Goal: Navigation & Orientation: Understand site structure

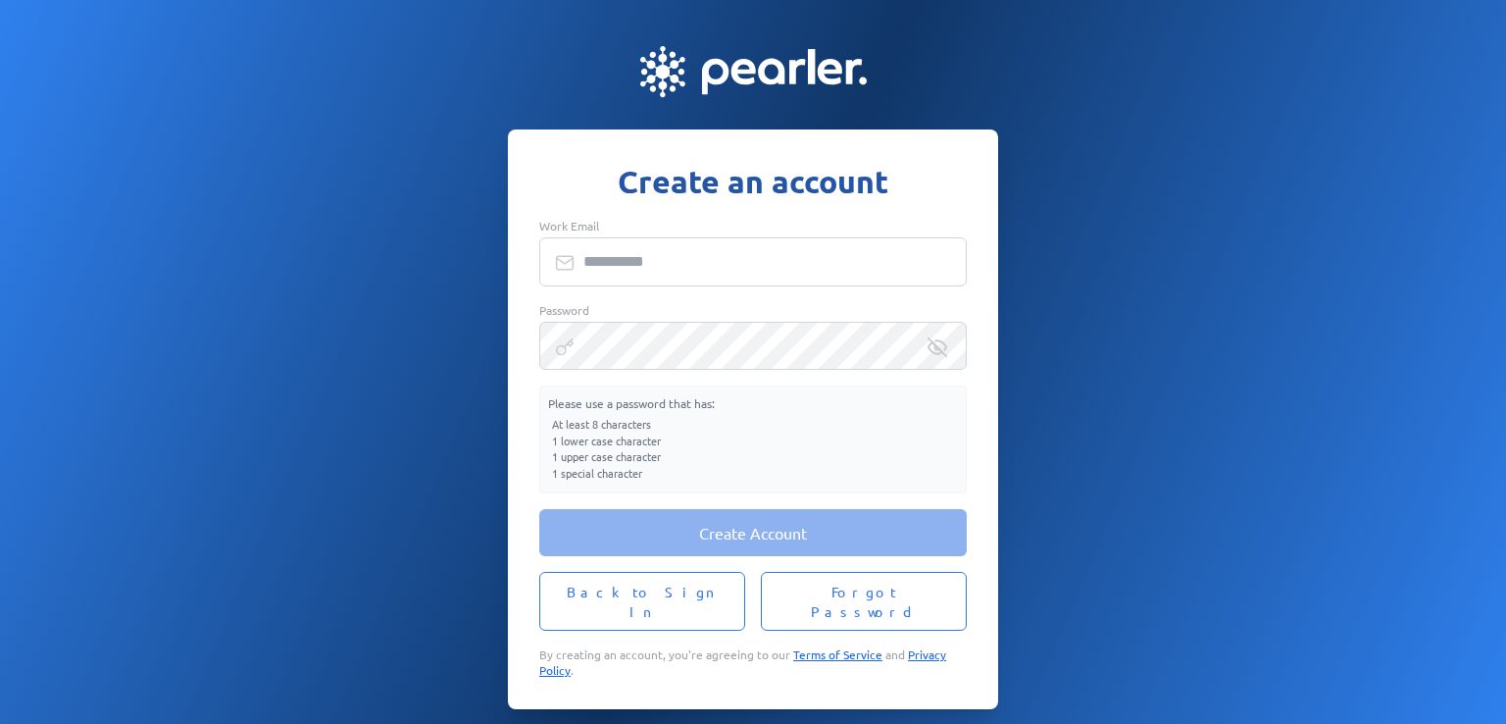
click at [635, 268] on input "Work Email" at bounding box center [752, 261] width 427 height 49
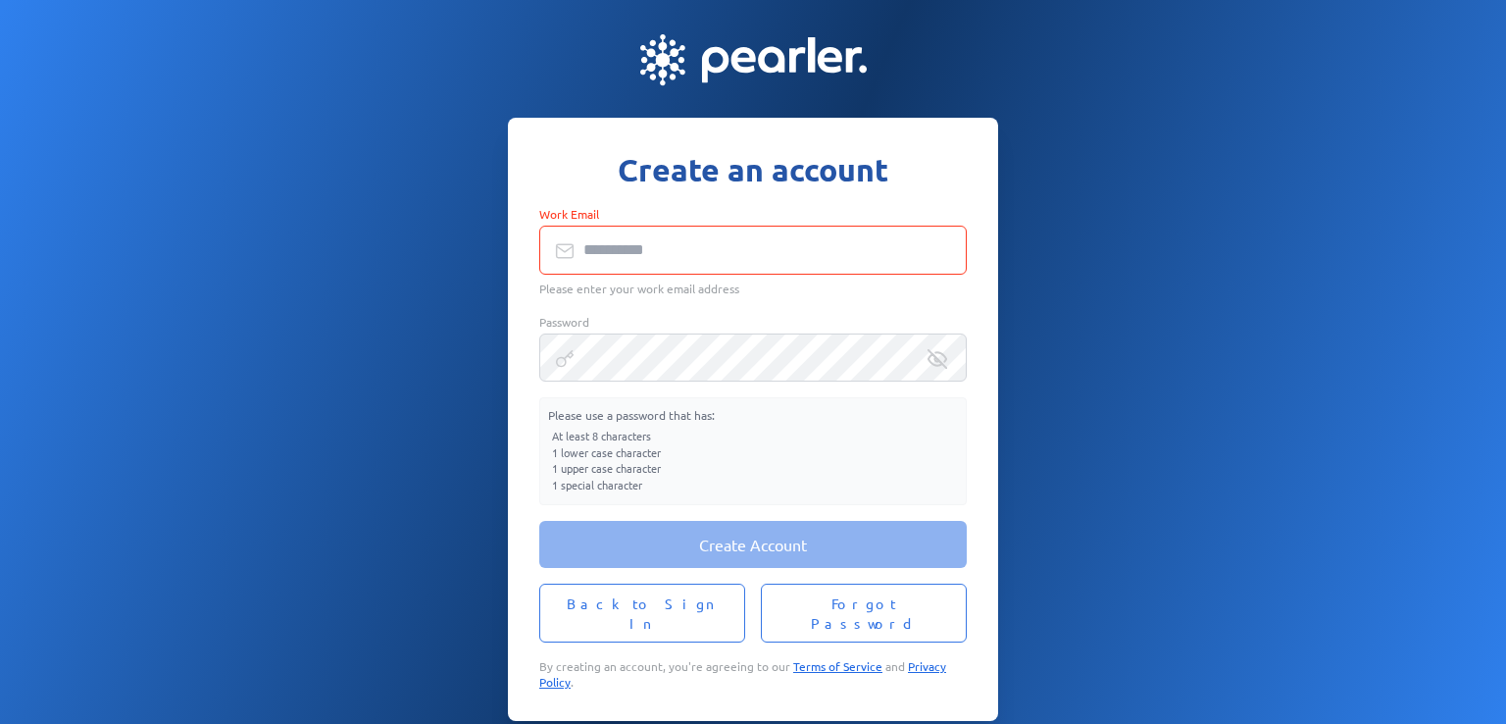
click at [664, 589] on div "Create Account Back to Sign In Forgot Password By creating an account, you're a…" at bounding box center [752, 605] width 427 height 169
click at [690, 625] on button "Back to Sign In" at bounding box center [642, 612] width 206 height 59
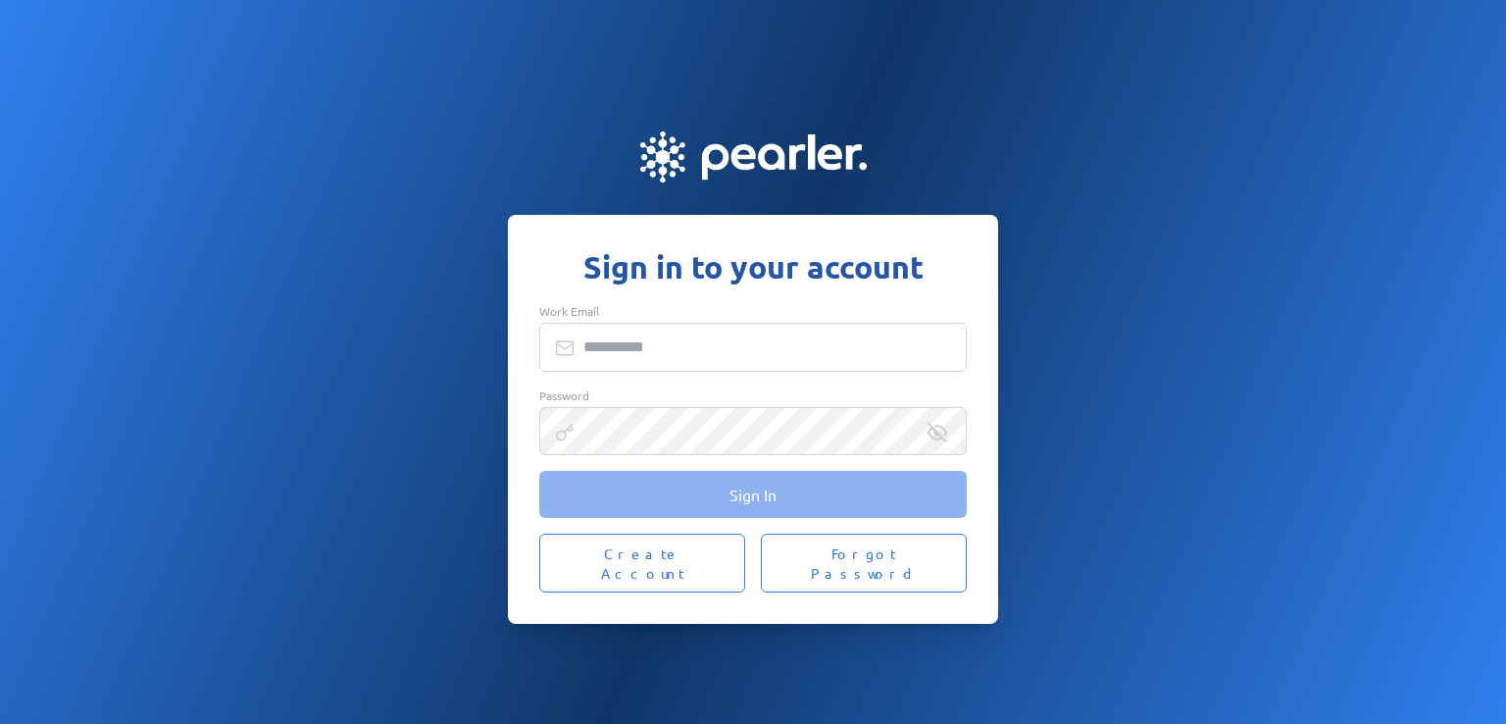
type input "**********"
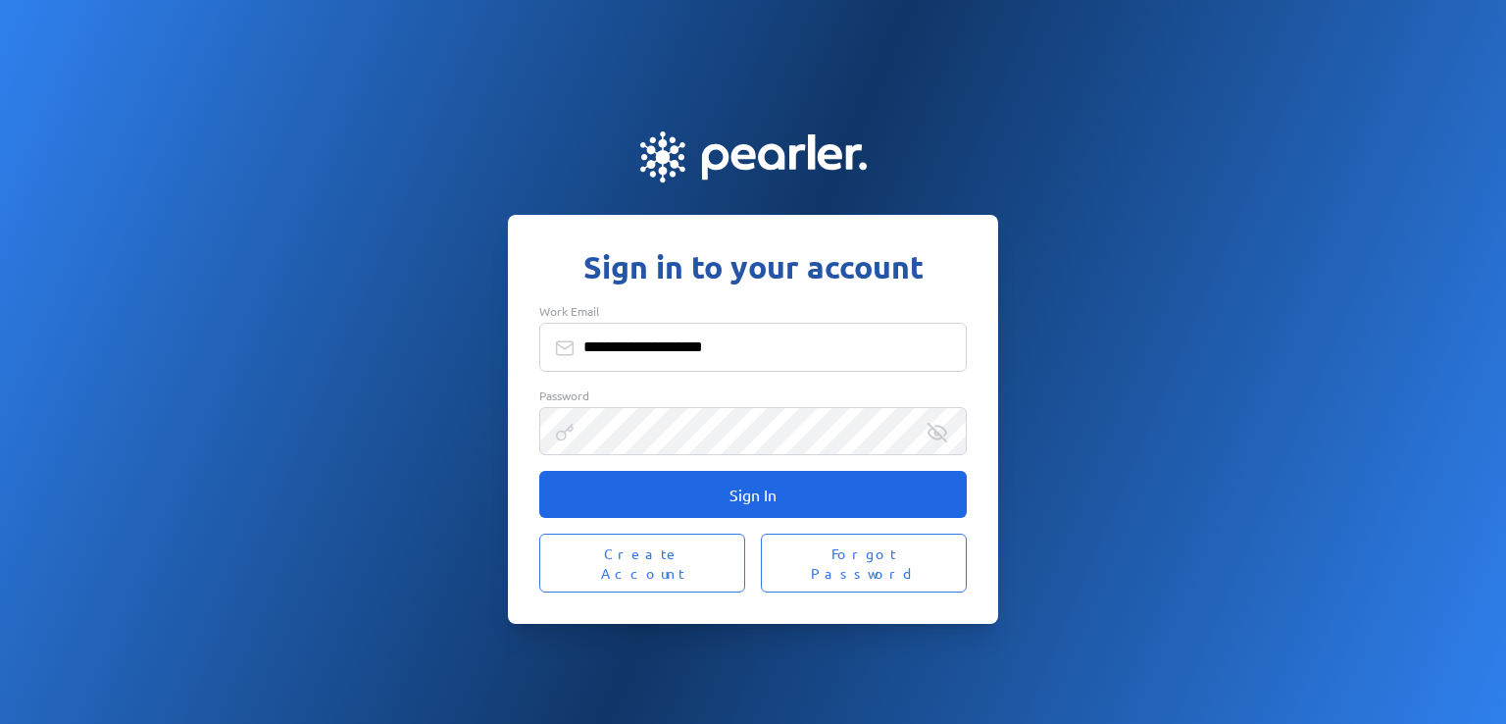
click at [819, 499] on button "Sign In" at bounding box center [752, 494] width 427 height 47
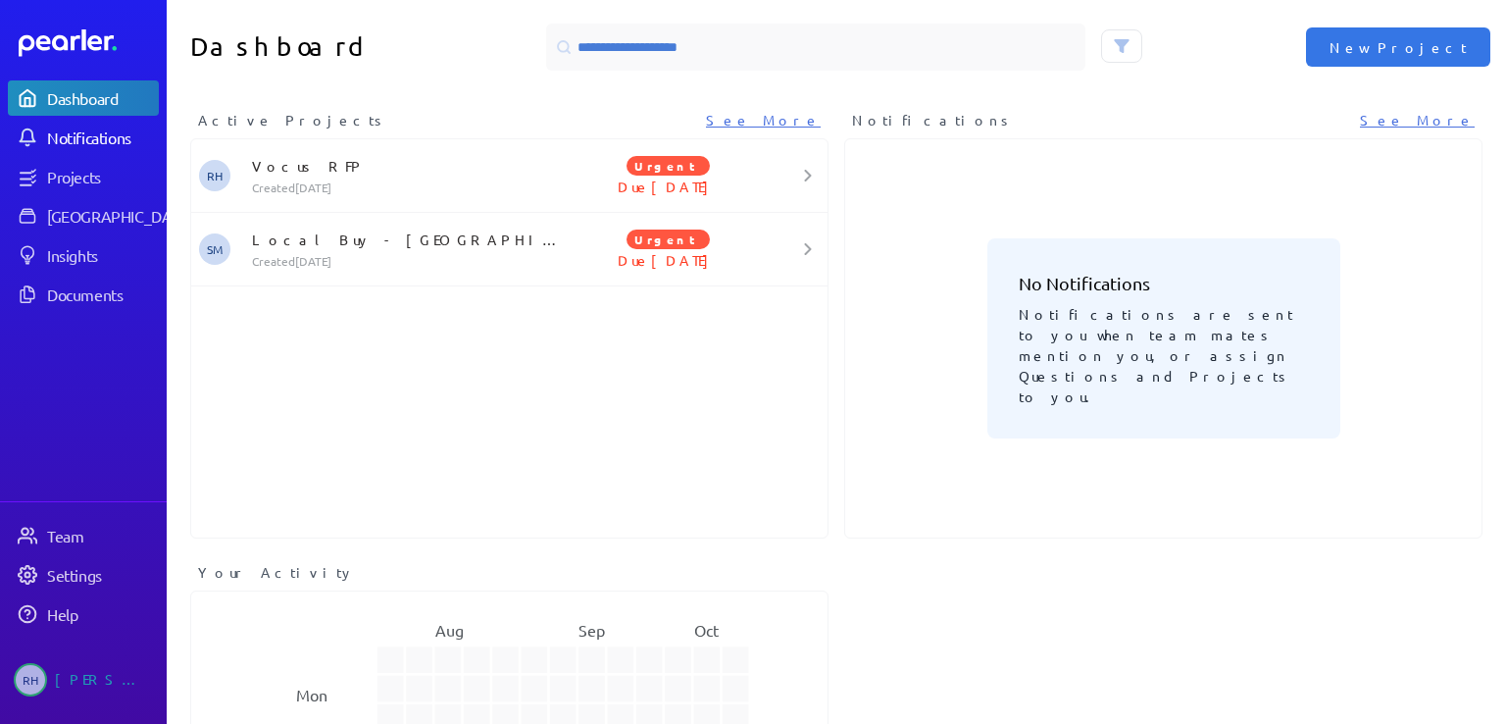
click at [86, 146] on div "Notifications" at bounding box center [102, 137] width 110 height 20
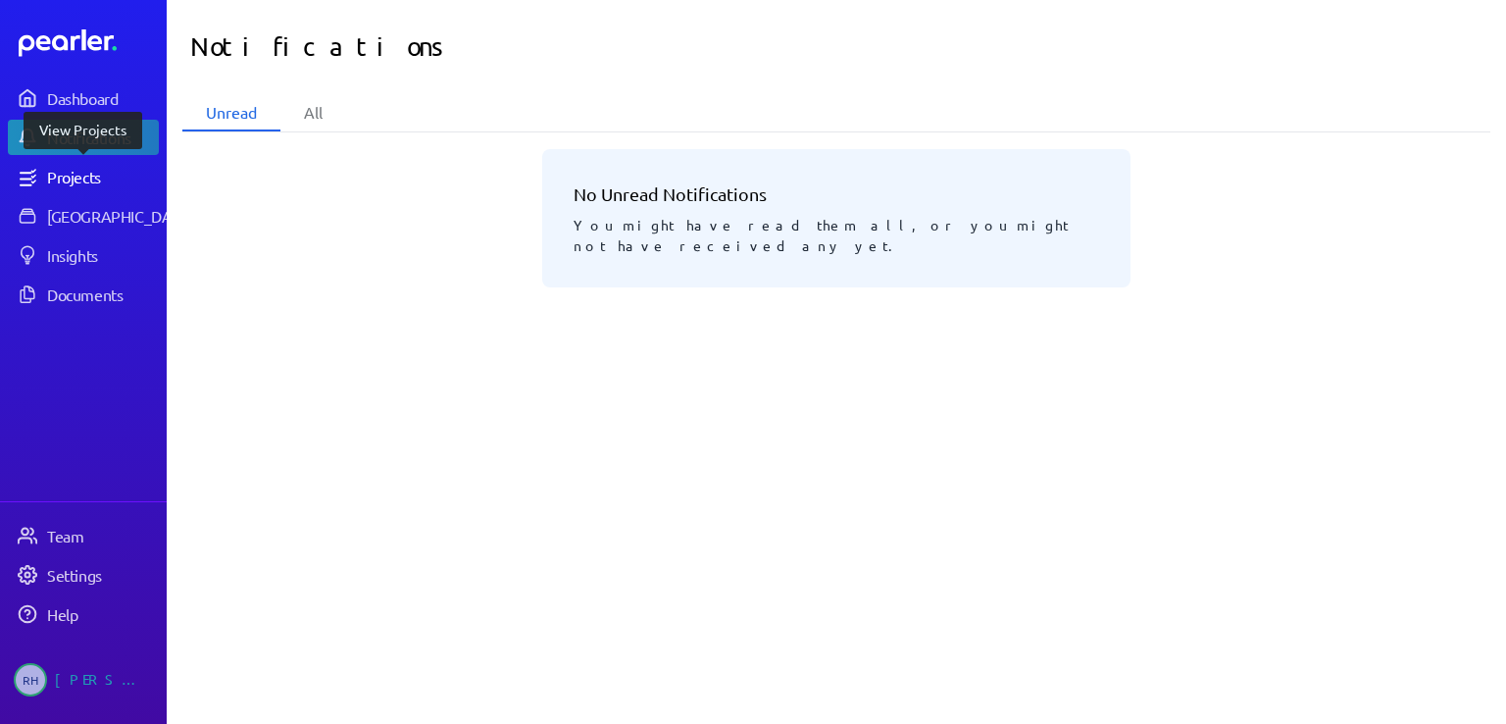
click at [72, 177] on div "Projects" at bounding box center [102, 177] width 110 height 20
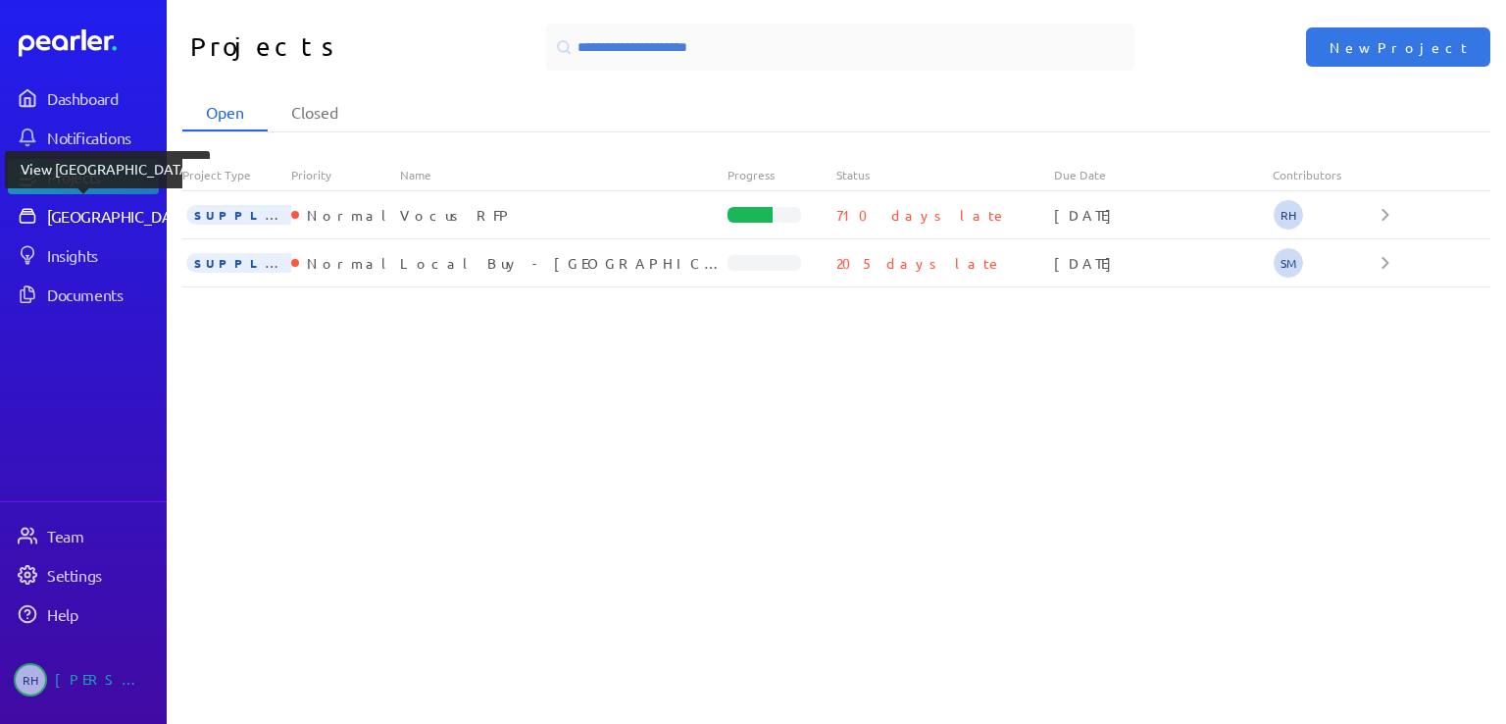
click at [110, 209] on div "[GEOGRAPHIC_DATA]" at bounding box center [120, 216] width 146 height 20
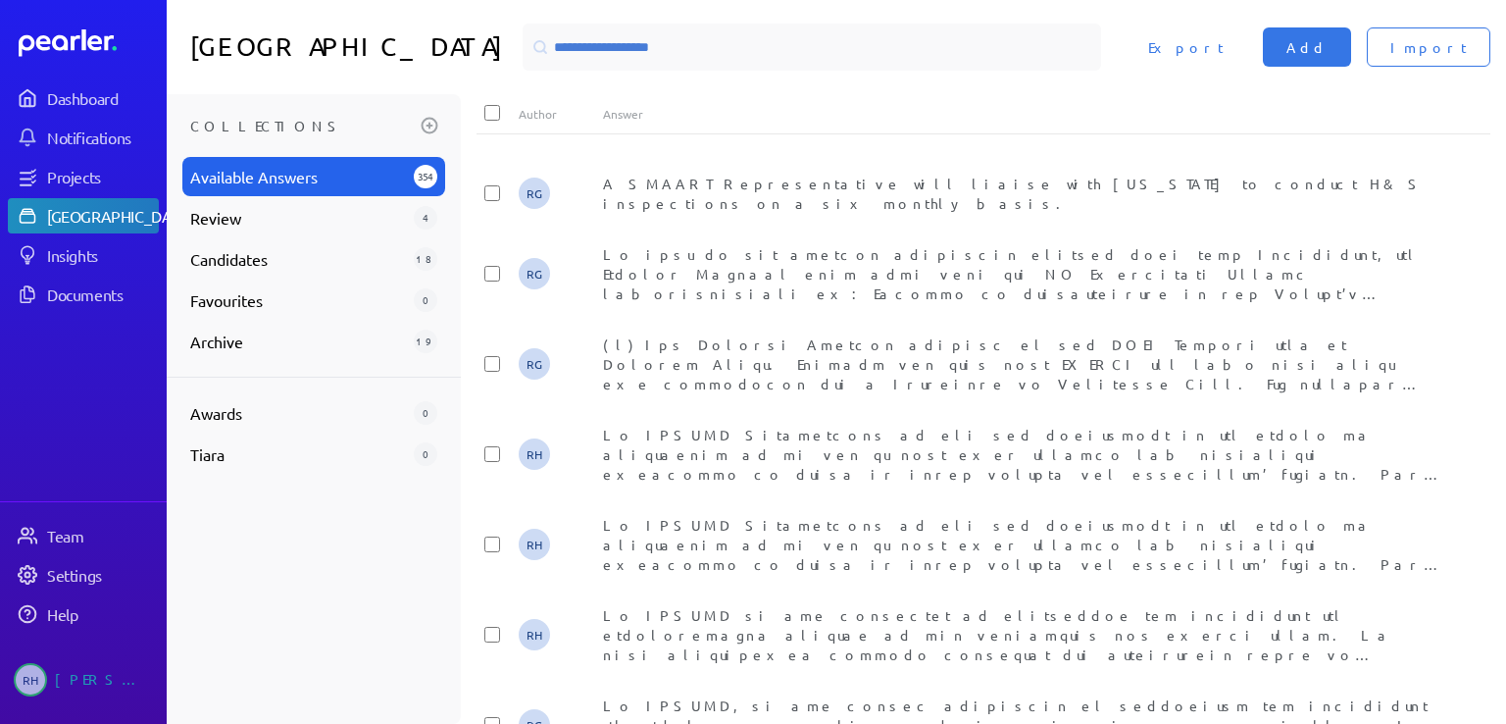
scroll to position [2007, 0]
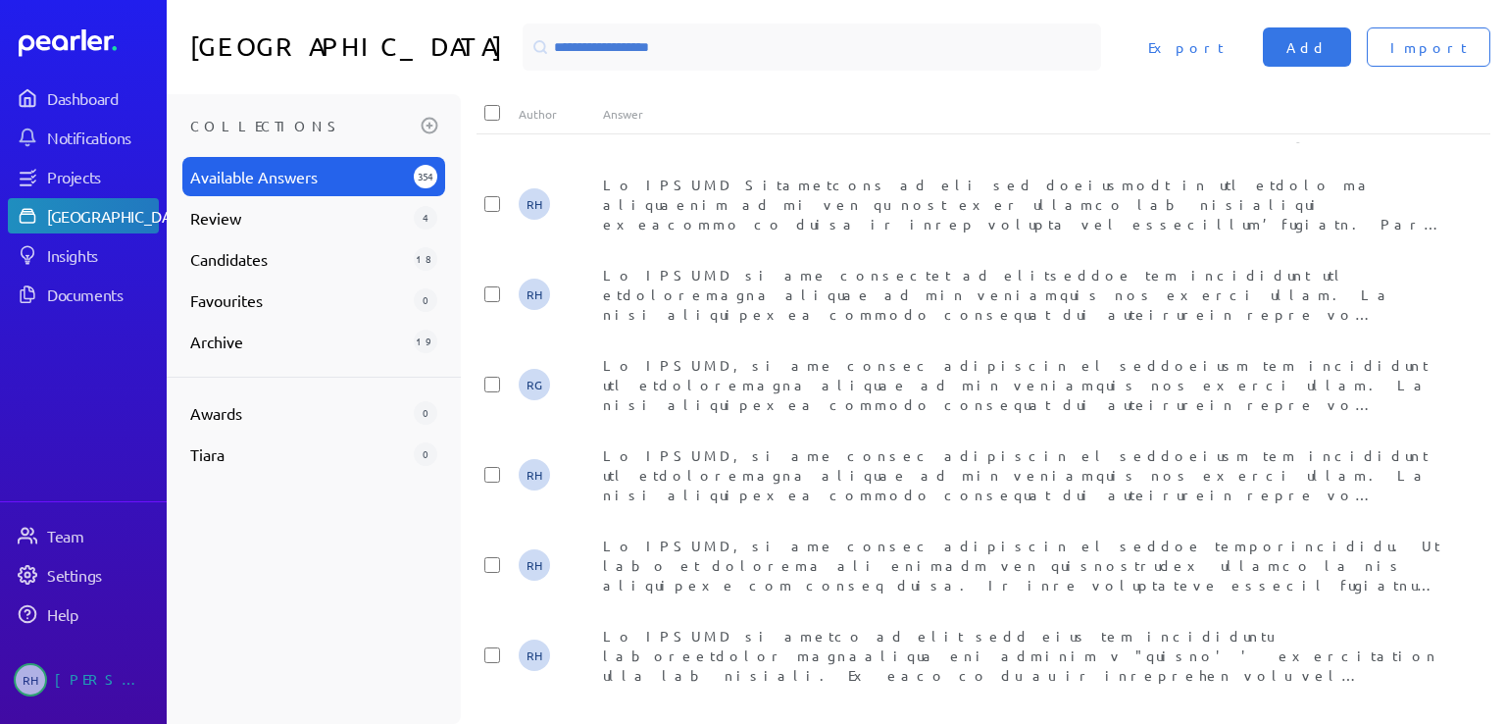
click at [39, 254] on div "Insights" at bounding box center [87, 255] width 139 height 20
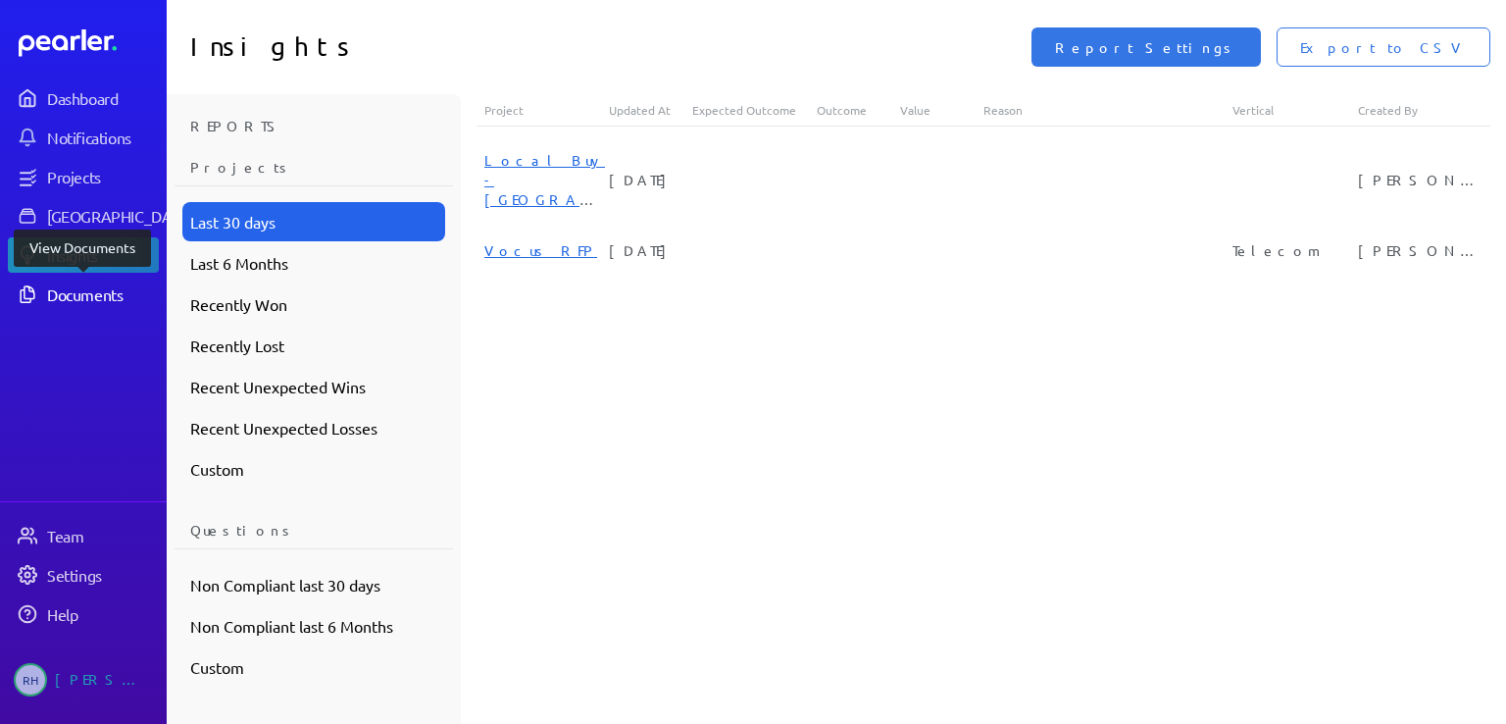
click at [84, 301] on div "Documents" at bounding box center [102, 294] width 110 height 20
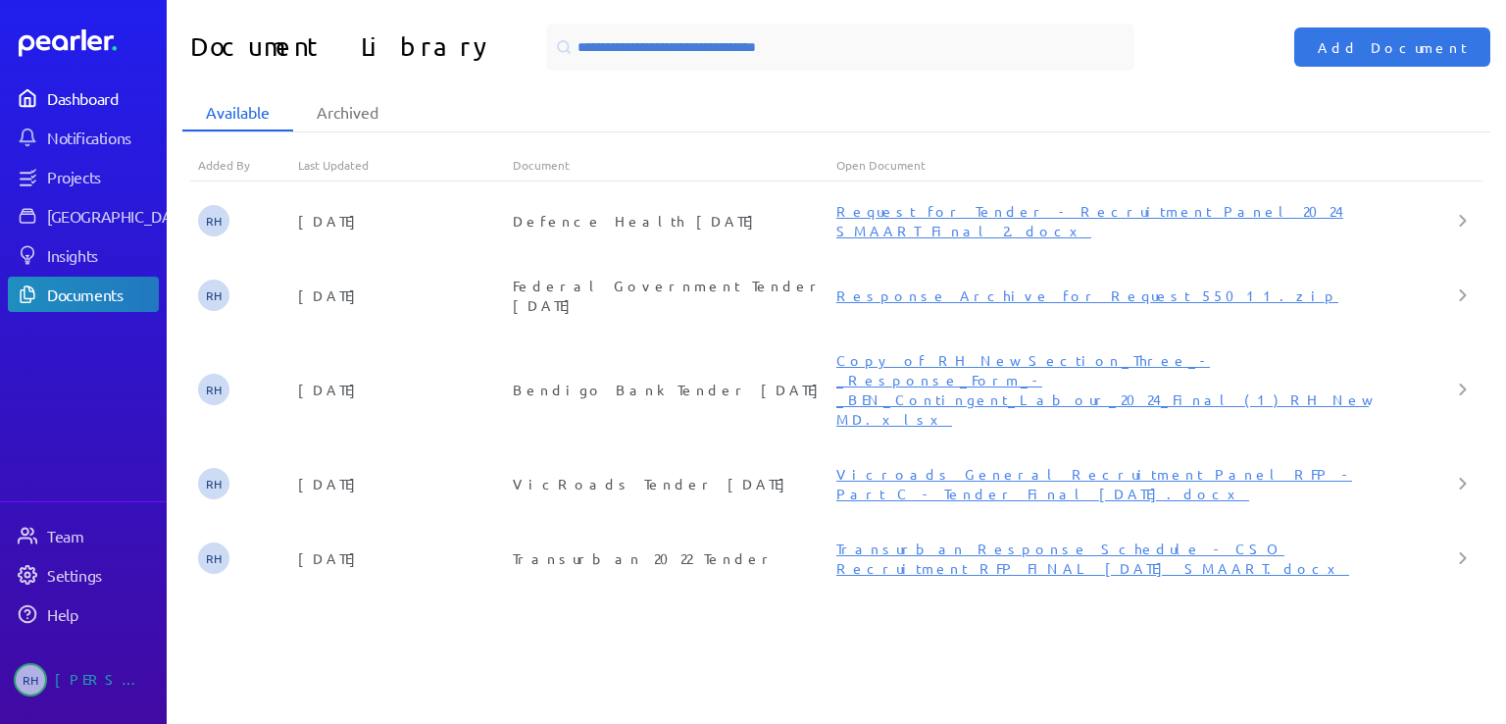
click at [90, 98] on div "Dashboard" at bounding box center [102, 98] width 110 height 20
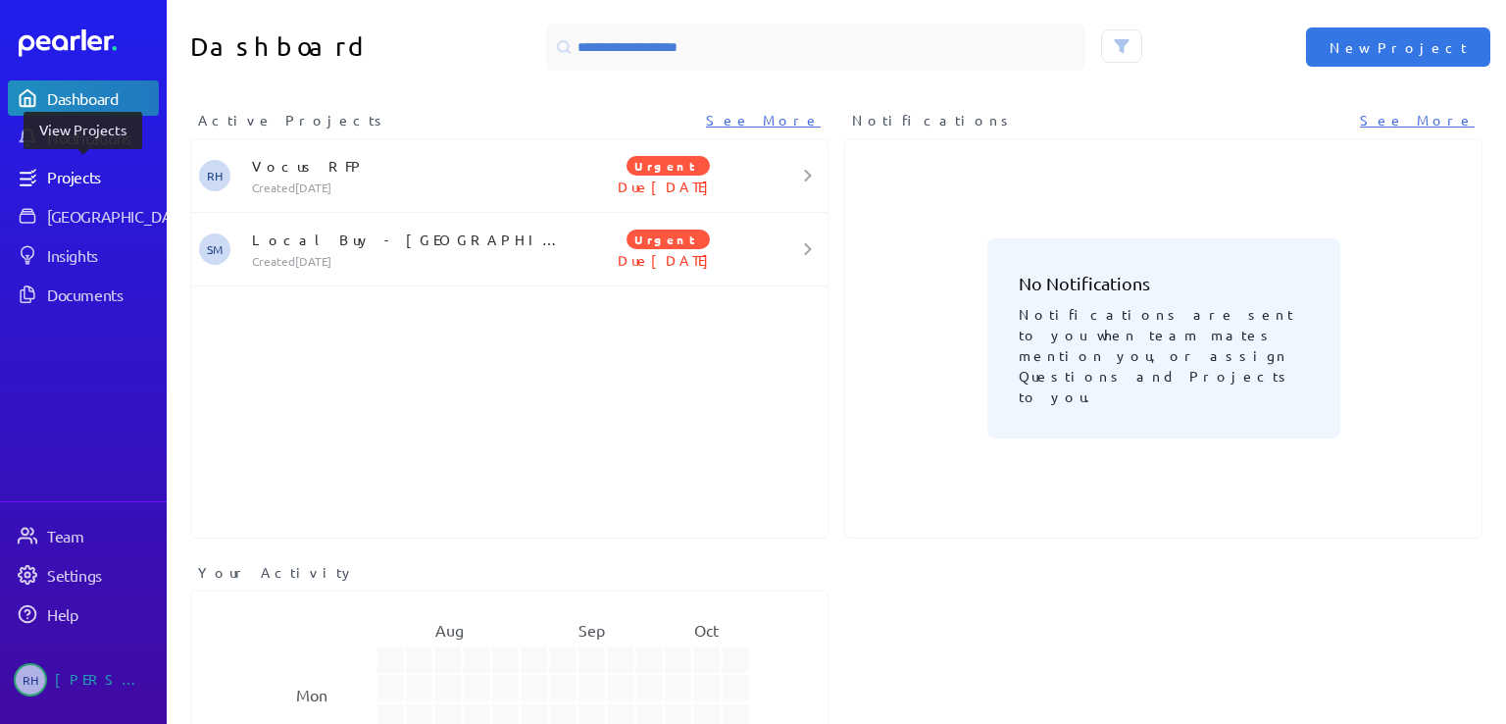
click at [70, 178] on div "Projects" at bounding box center [102, 177] width 110 height 20
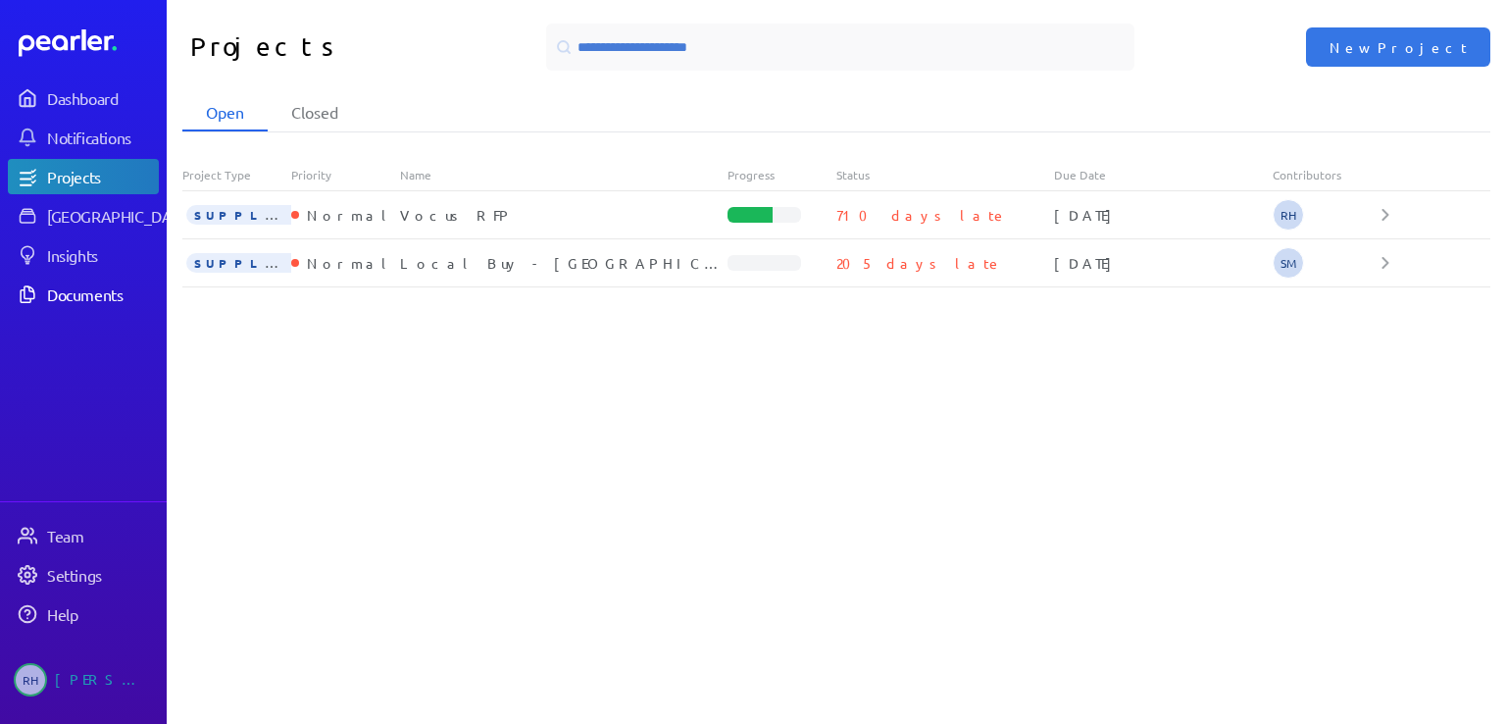
click at [91, 295] on div "Documents" at bounding box center [102, 294] width 110 height 20
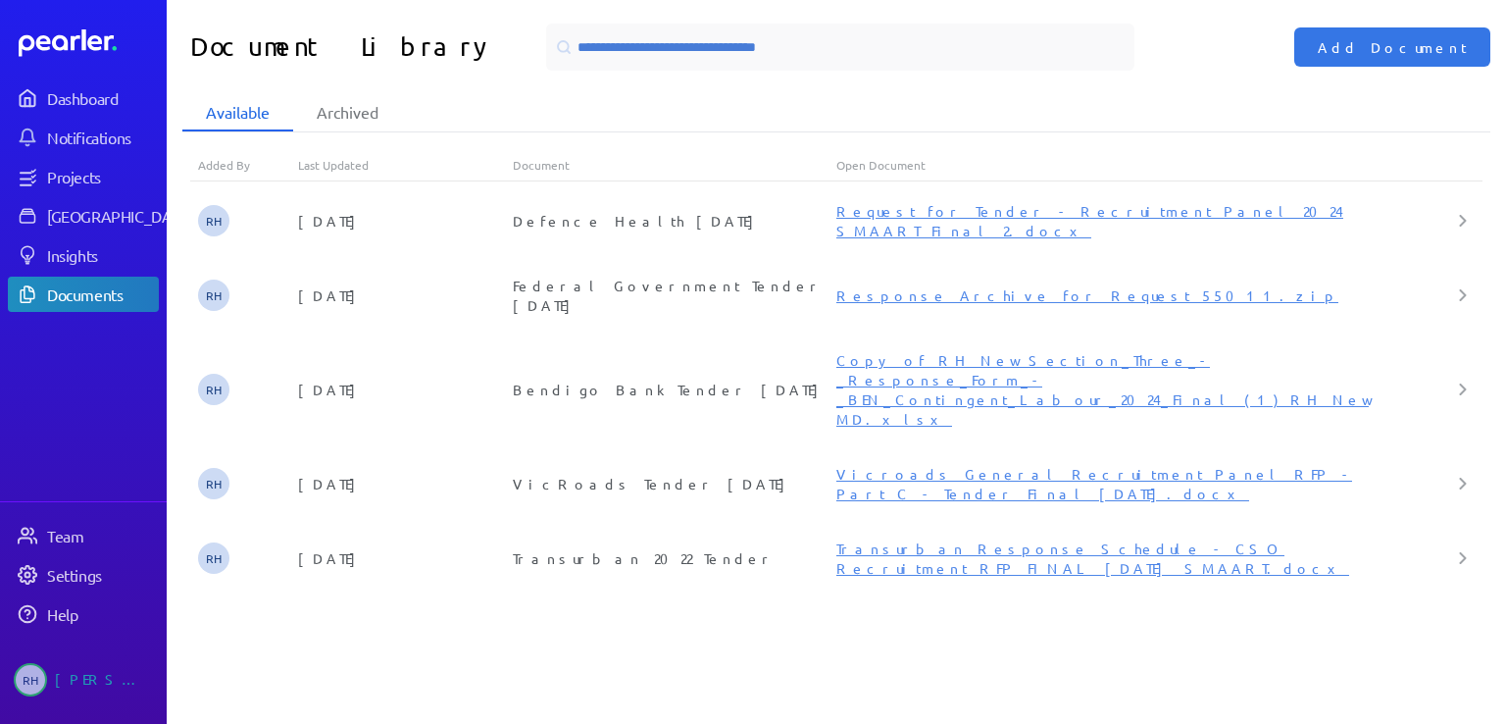
click at [1166, 628] on div "Available Archived Added By Last Updated Document Open Document RH [DATE] Defen…" at bounding box center [836, 408] width 1339 height 629
